Goal: Communication & Community: Ask a question

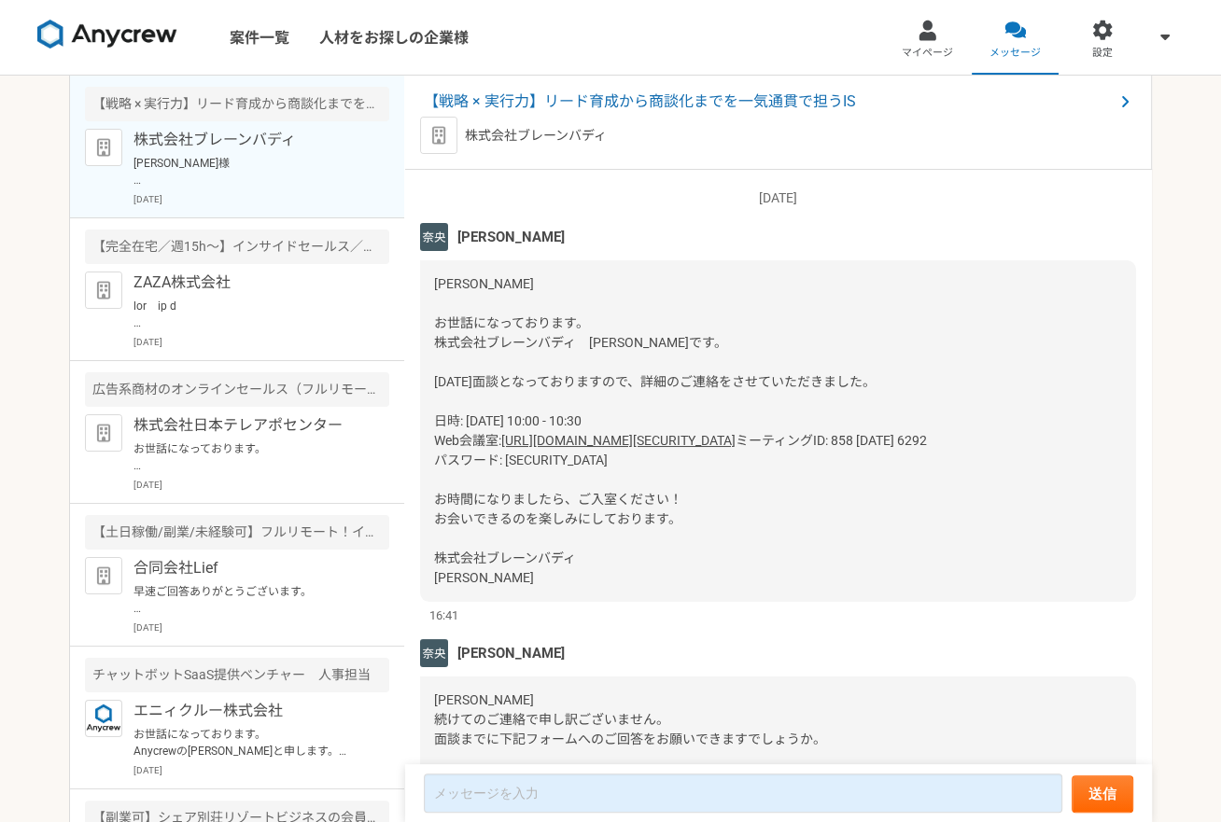
scroll to position [3439, 0]
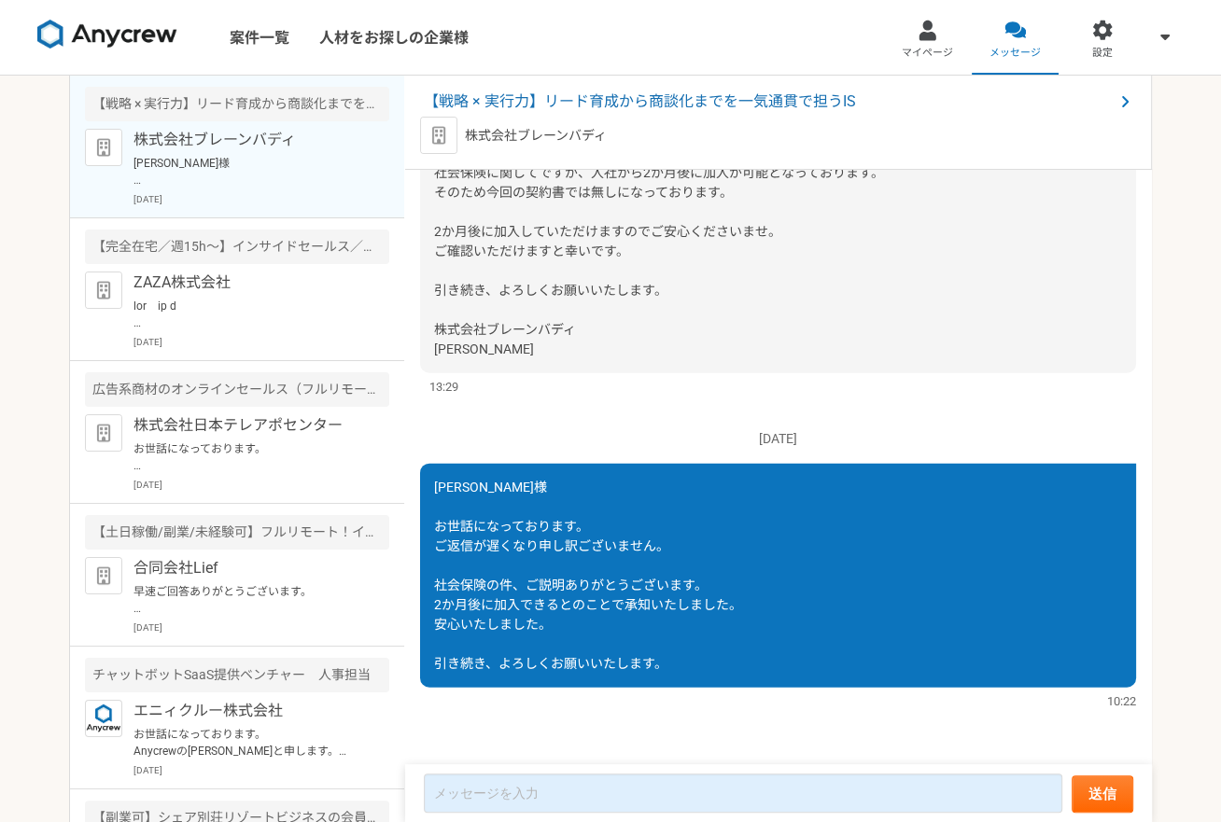
click at [194, 160] on p "[PERSON_NAME]様 お世話になっております。 スラックの招待よろしくお願いします。 引き続きよろしくお願いします。" at bounding box center [248, 172] width 230 height 34
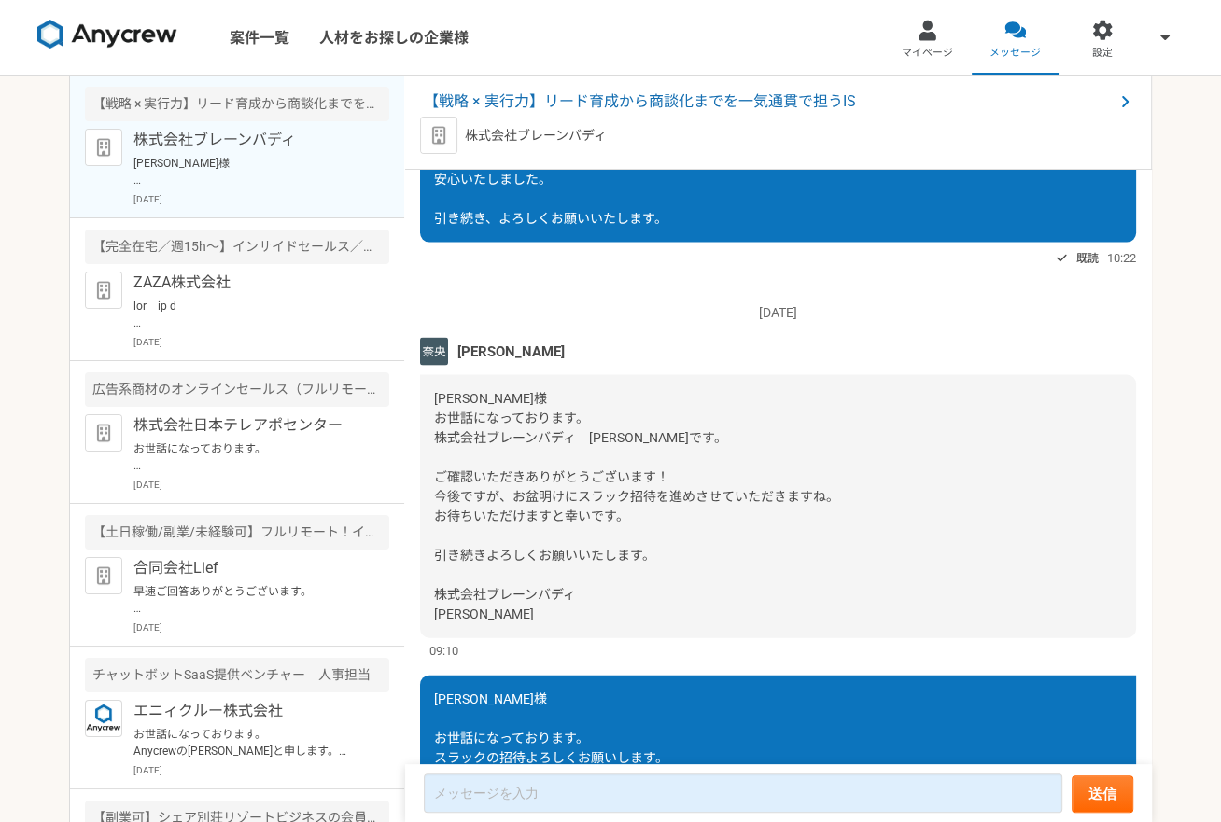
scroll to position [3416, 0]
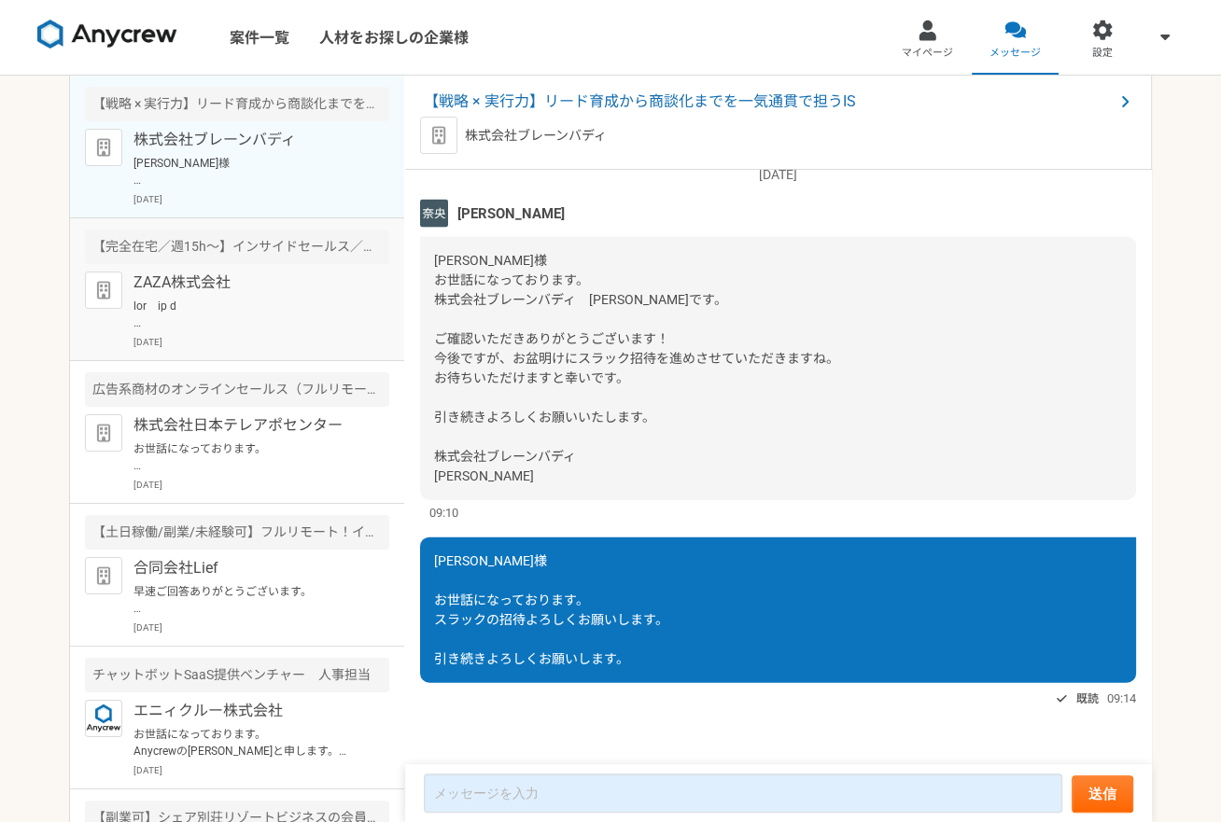
click at [246, 320] on p at bounding box center [248, 315] width 230 height 34
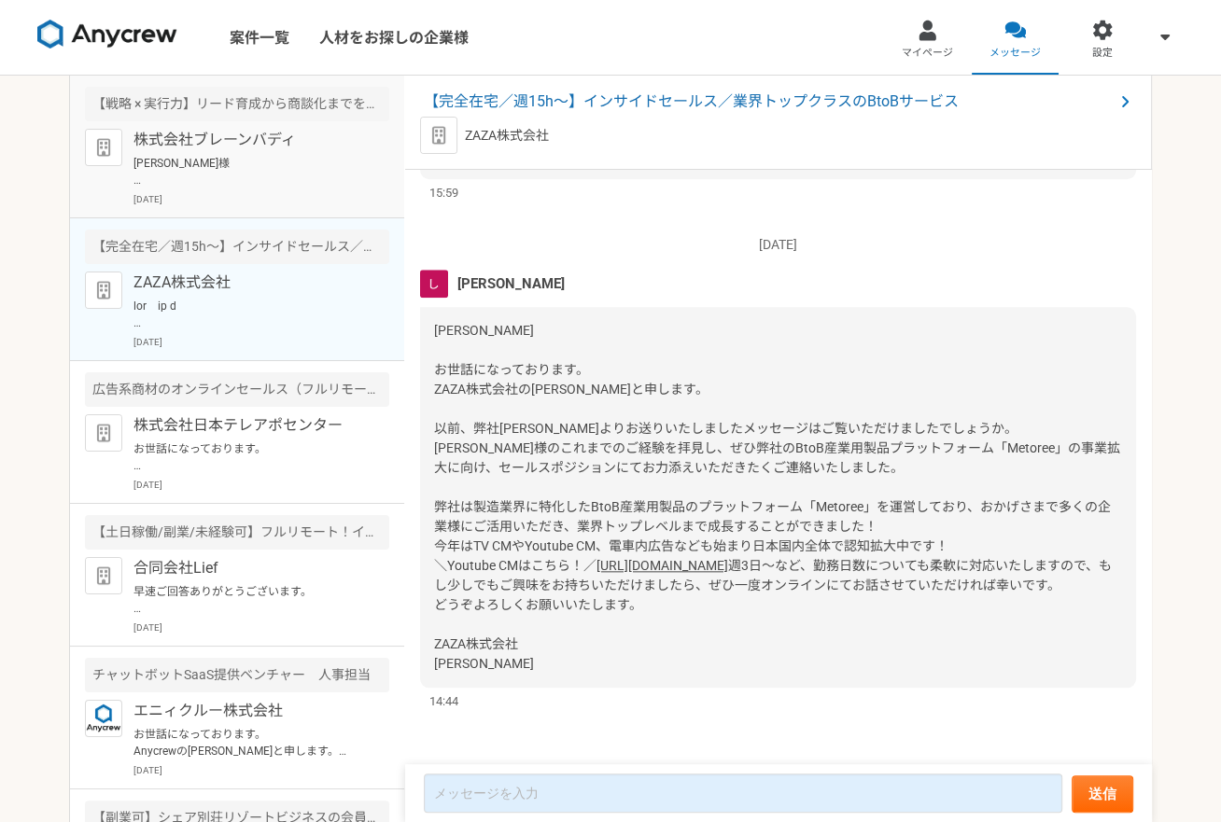
click at [295, 181] on p "[PERSON_NAME]様 お世話になっております。 スラックの招待よろしくお願いします。 引き続きよろしくお願いします。" at bounding box center [248, 172] width 230 height 34
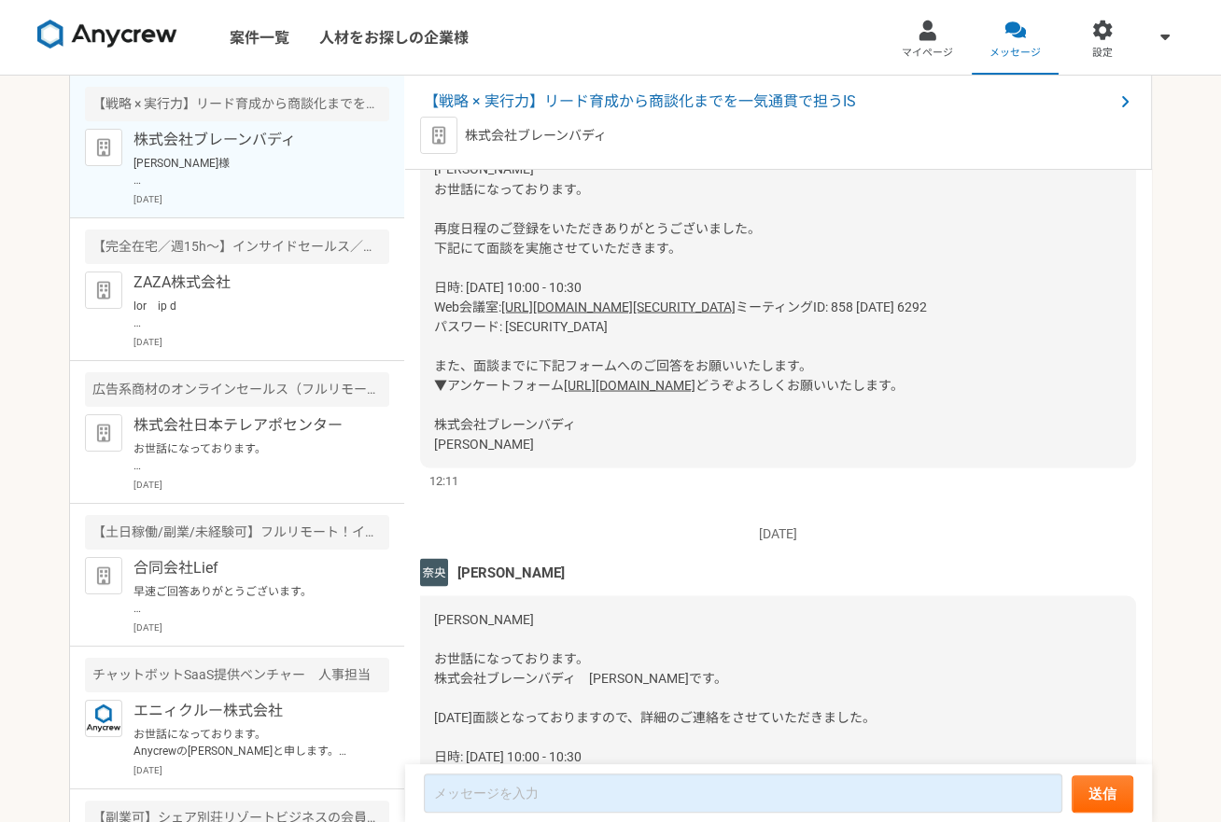
scroll to position [2619, 0]
